Goal: Task Accomplishment & Management: Manage account settings

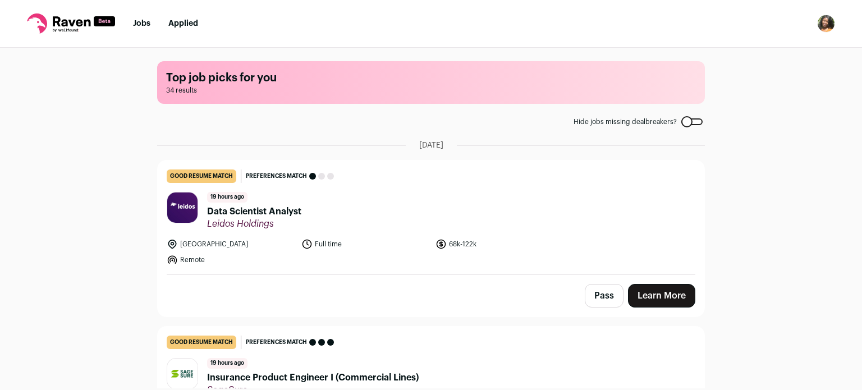
click at [436, 33] on nav "Jobs Applied Settings Notifications Preferences Resume Subscription FAQs Logout" at bounding box center [431, 24] width 862 height 48
click at [825, 232] on div "Top job picks for you 34 results Hide jobs missing dealbreakers? [DATE] good re…" at bounding box center [431, 218] width 862 height 341
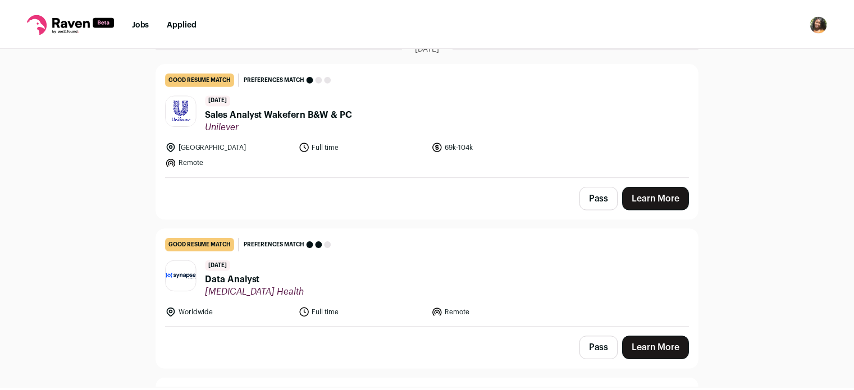
scroll to position [786, 0]
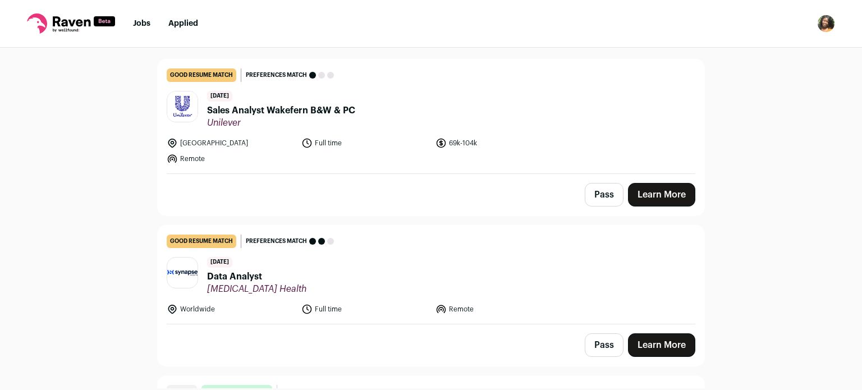
click at [829, 22] on img "Open dropdown" at bounding box center [826, 24] width 18 height 18
click at [756, 63] on link "Settings" at bounding box center [773, 52] width 124 height 27
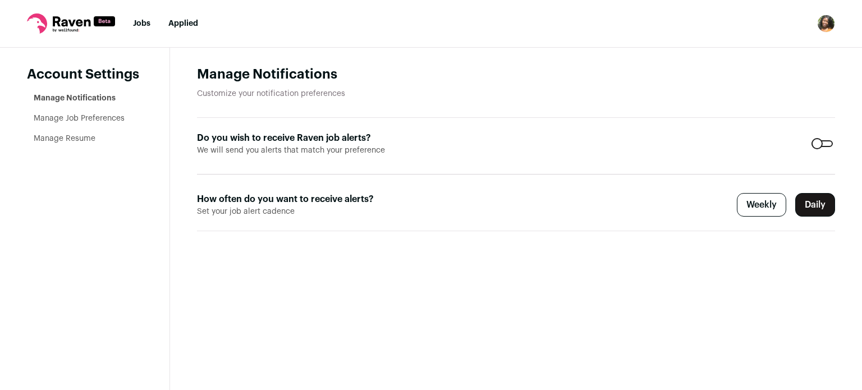
click at [85, 119] on link "Manage Job Preferences" at bounding box center [79, 119] width 91 height 8
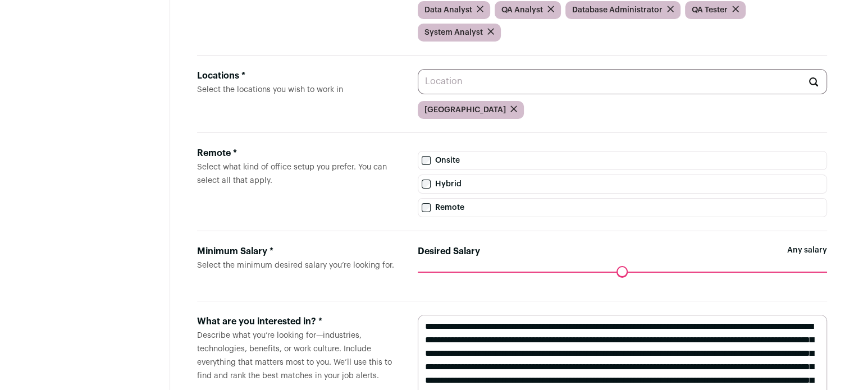
scroll to position [209, 0]
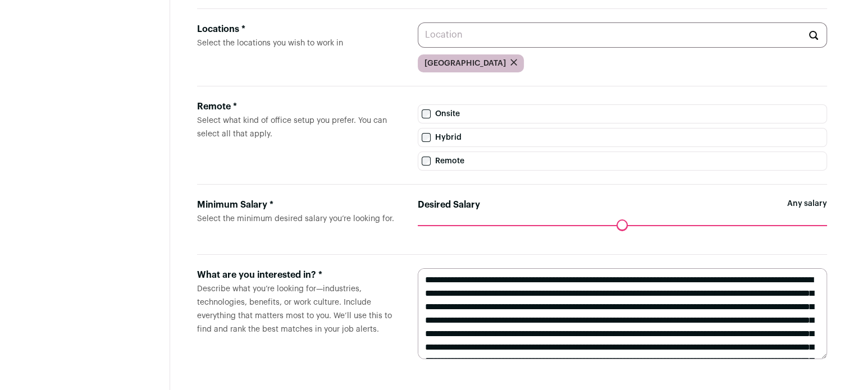
click at [592, 291] on textarea "**********" at bounding box center [622, 313] width 409 height 91
